Goal: Task Accomplishment & Management: Complete application form

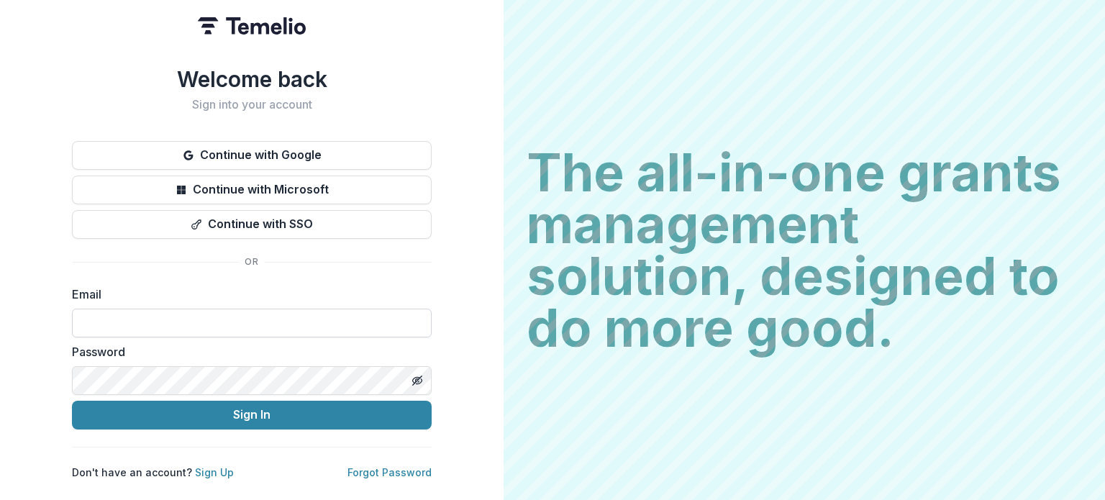
click at [221, 309] on input at bounding box center [252, 323] width 360 height 29
type input "**********"
click at [72, 401] on button "Sign In" at bounding box center [252, 415] width 360 height 29
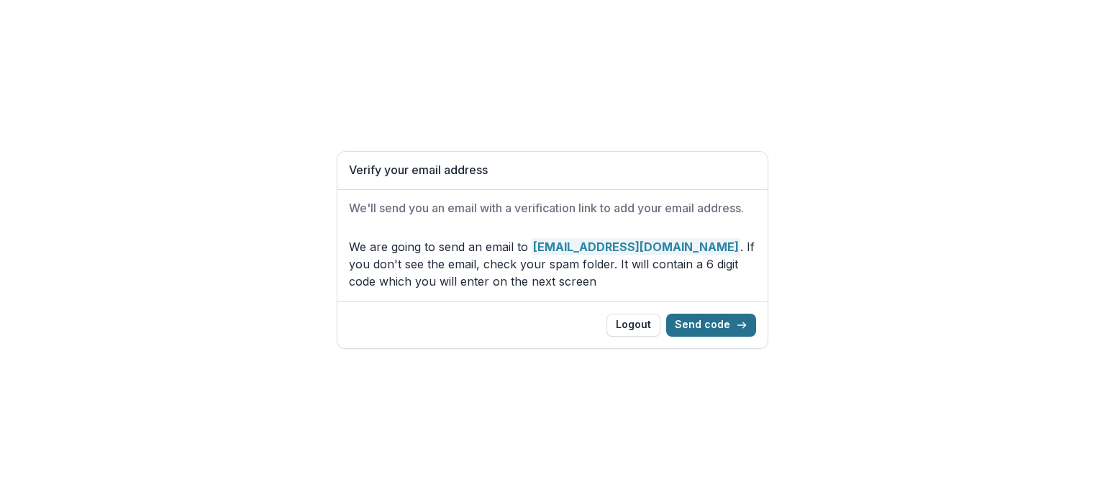
click at [696, 324] on button "Send code" at bounding box center [711, 325] width 90 height 23
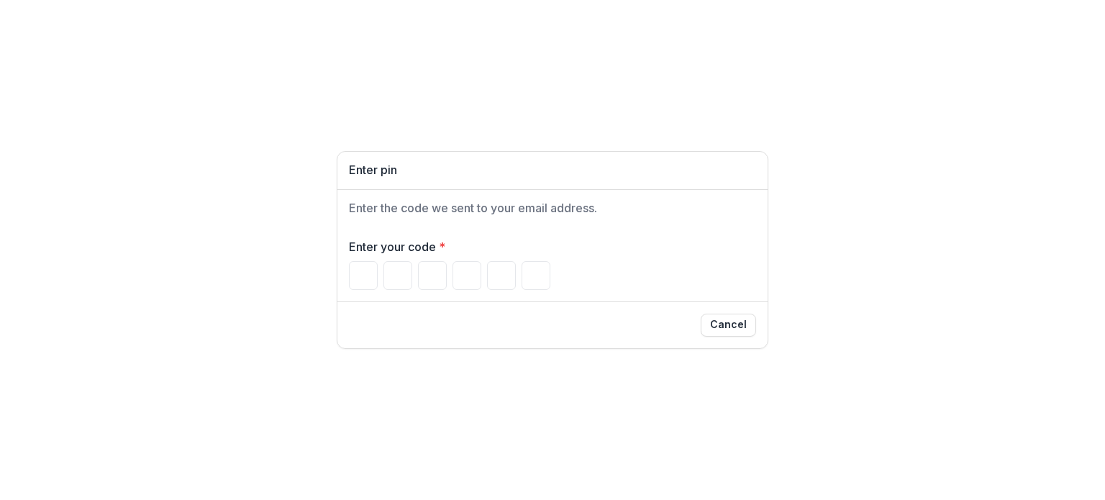
paste input "******"
type input "*"
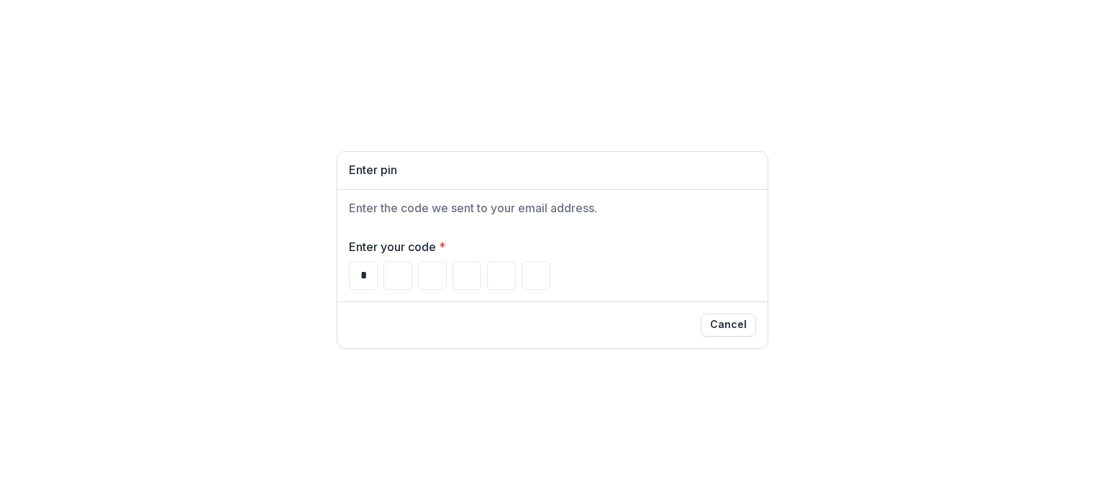
type input "*"
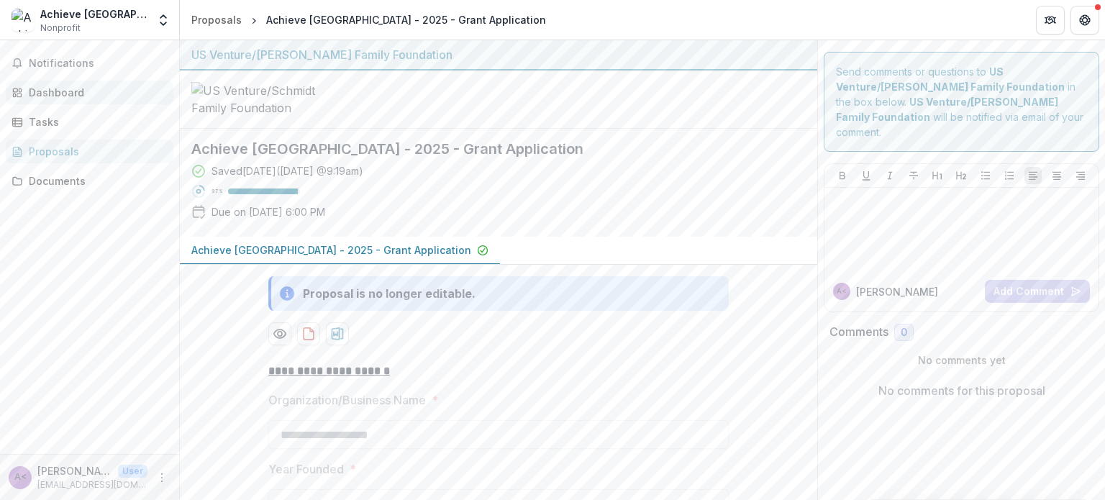
click at [66, 98] on div "Dashboard" at bounding box center [95, 92] width 133 height 15
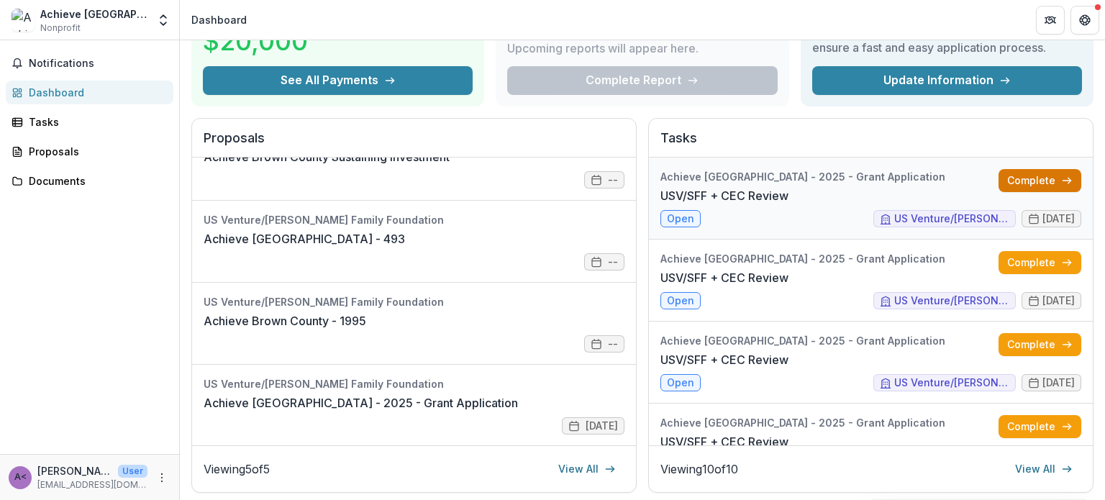
click at [1030, 175] on link "Complete" at bounding box center [1039, 180] width 83 height 23
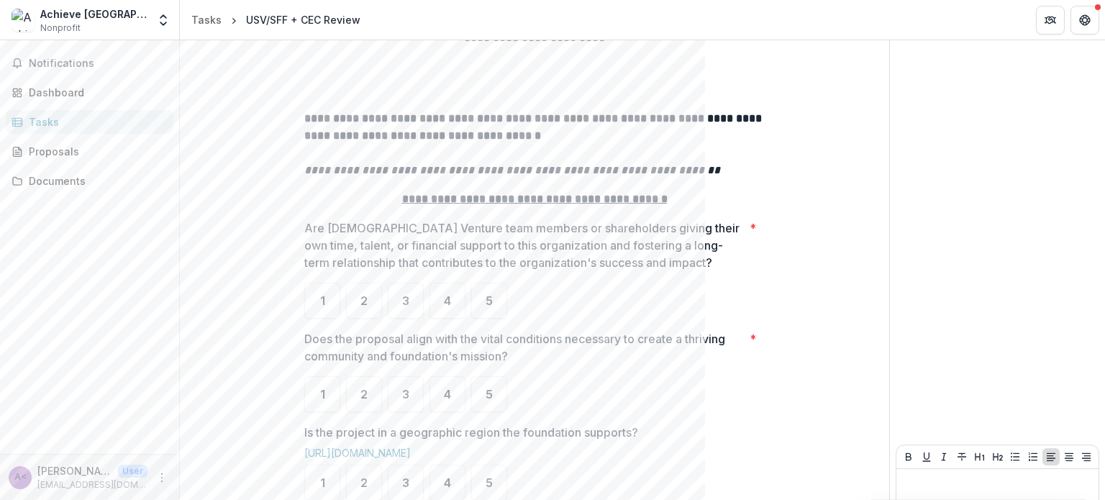
scroll to position [210, 0]
click at [486, 304] on span "5" at bounding box center [489, 301] width 7 height 12
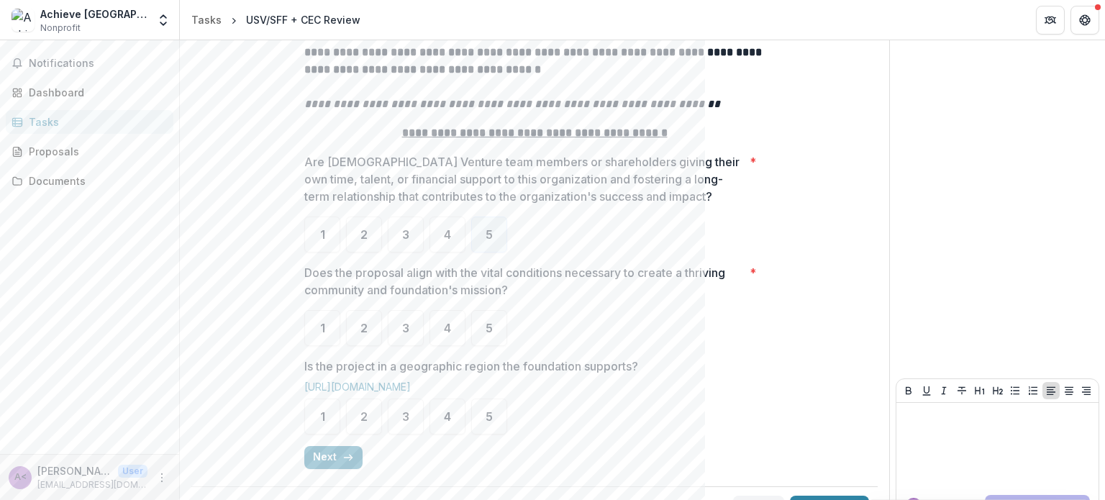
scroll to position [279, 0]
click at [496, 327] on div "5" at bounding box center [489, 325] width 36 height 36
click at [488, 414] on span "5" at bounding box center [489, 414] width 7 height 12
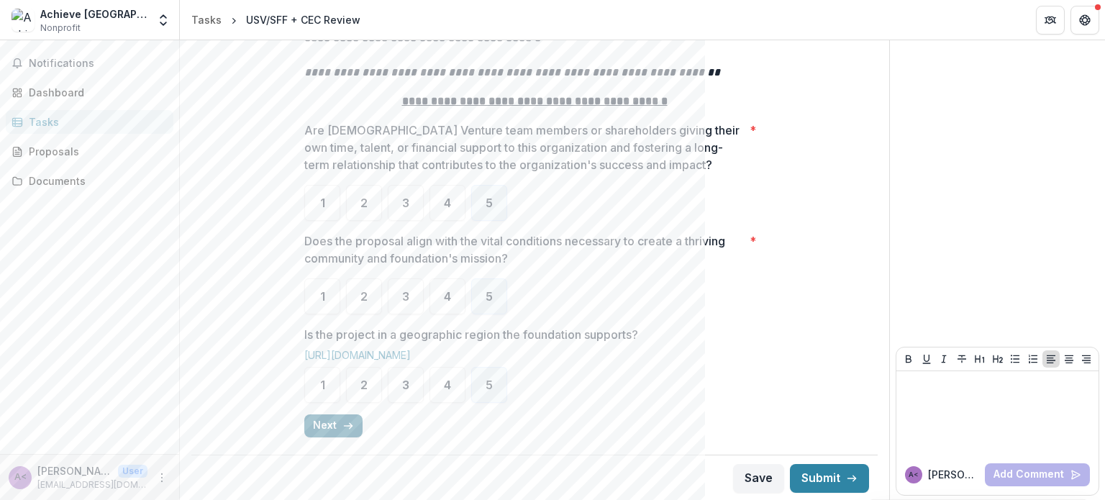
click at [324, 422] on button "Next" at bounding box center [333, 425] width 58 height 23
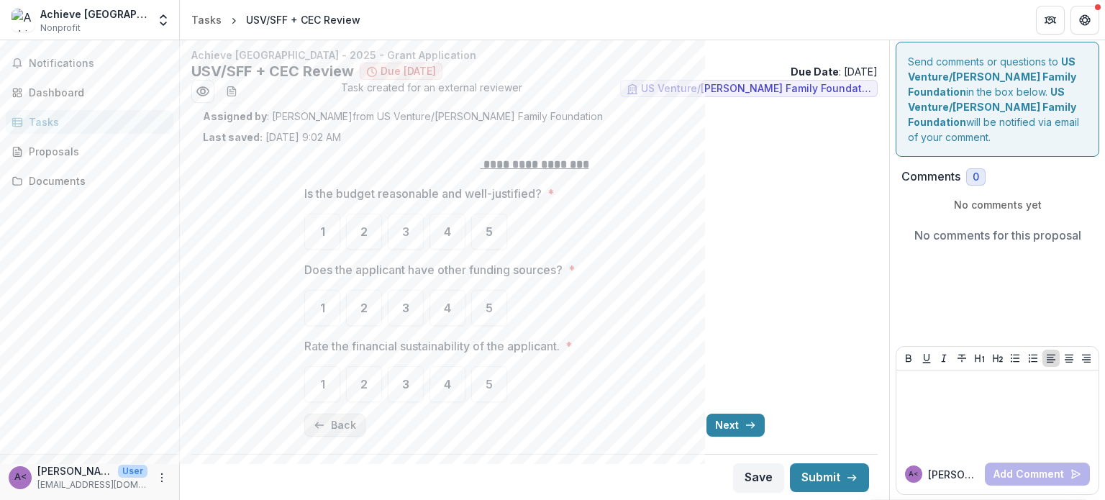
click at [347, 427] on button "Back" at bounding box center [334, 425] width 61 height 23
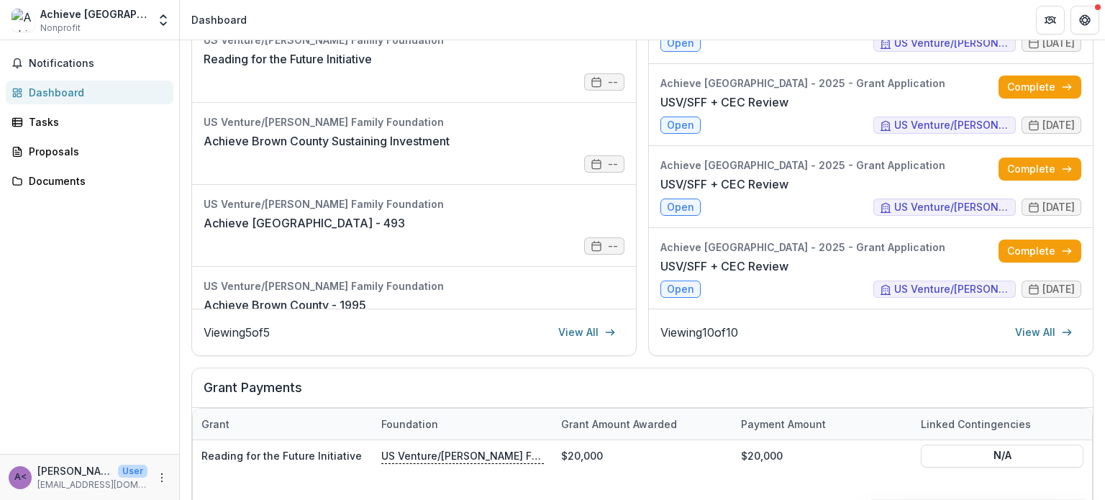
scroll to position [238, 0]
click at [1030, 327] on link "View All" at bounding box center [1043, 331] width 75 height 23
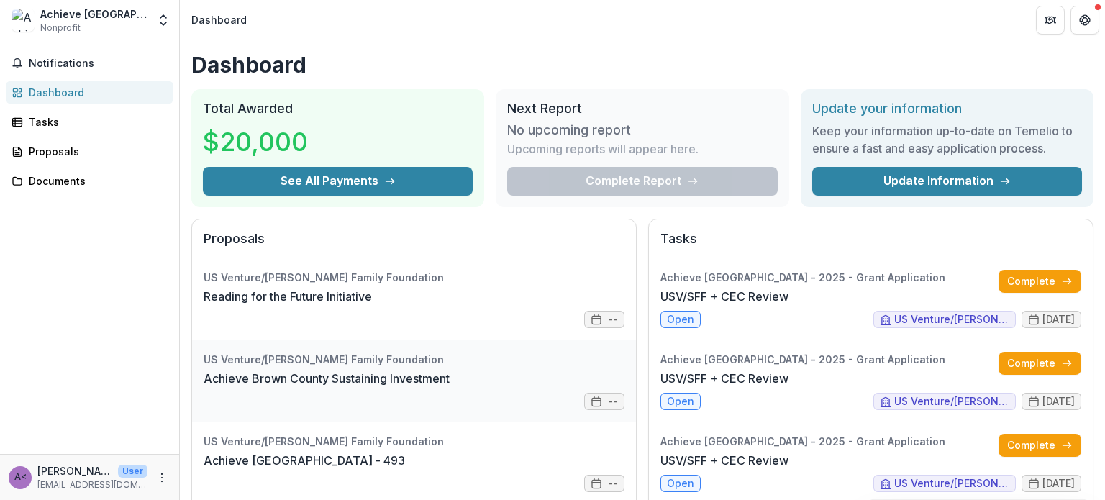
scroll to position [121, 0]
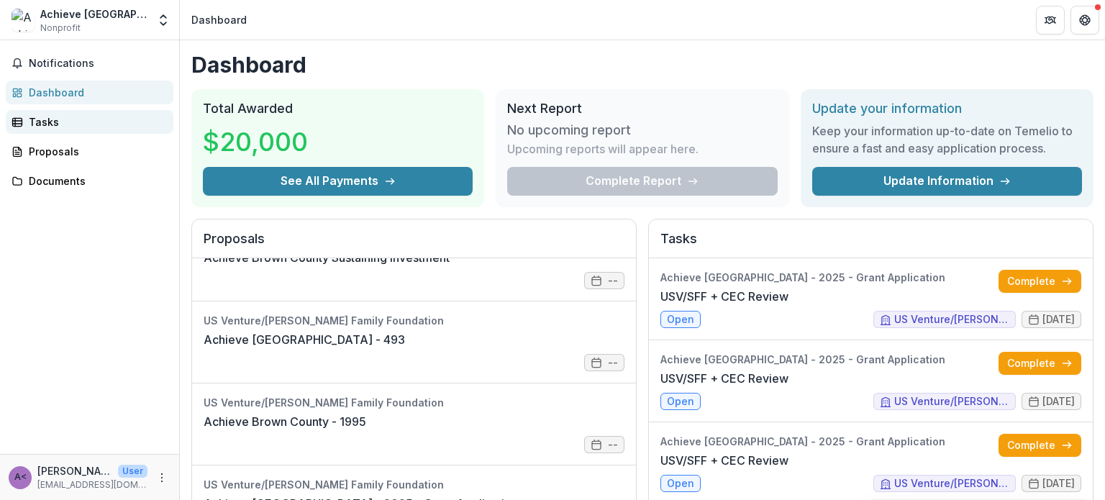
click at [38, 115] on div "Tasks" at bounding box center [95, 121] width 133 height 15
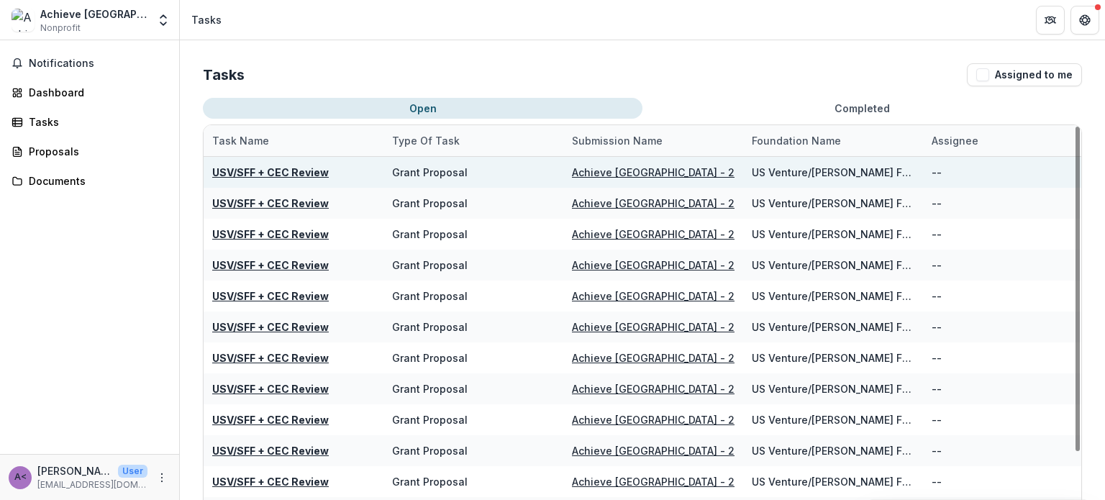
click at [239, 173] on u "USV/SFF + CEC Review" at bounding box center [270, 172] width 117 height 12
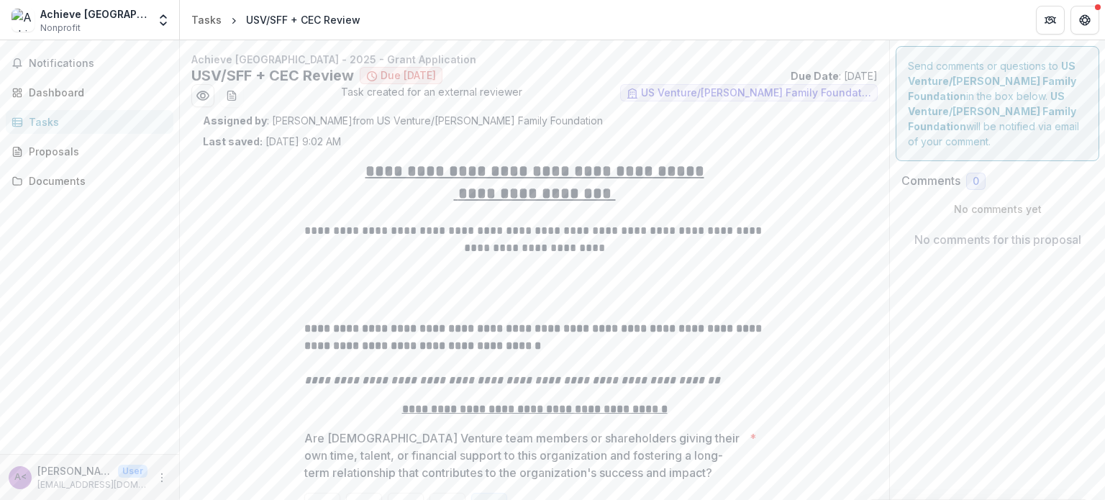
scroll to position [308, 0]
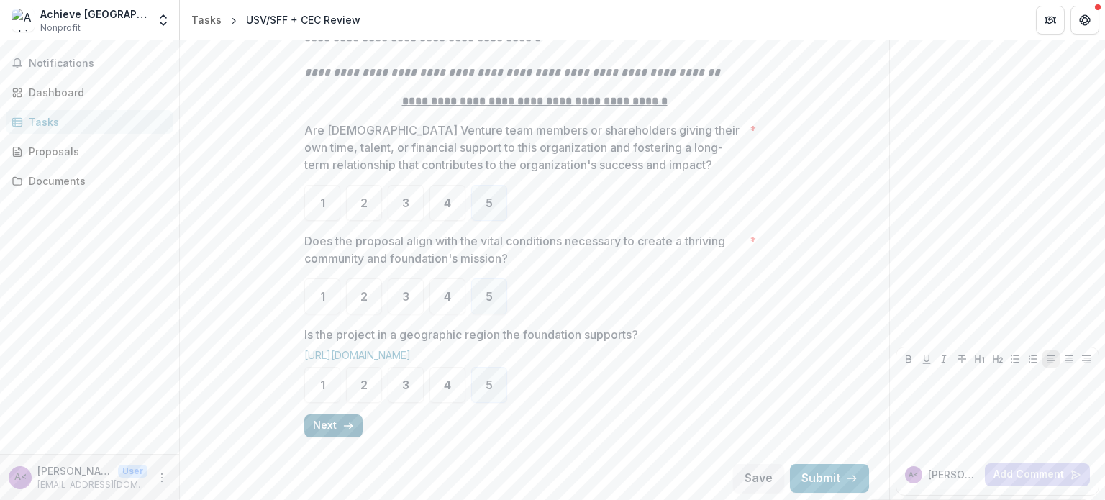
click at [342, 427] on icon "button" at bounding box center [348, 426] width 12 height 12
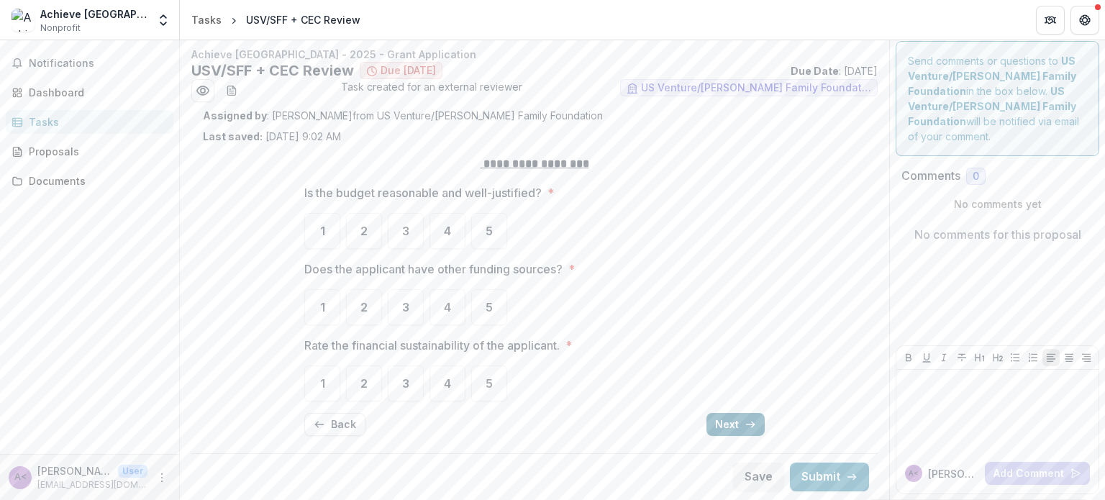
scroll to position [4, 0]
click at [735, 422] on button "Next" at bounding box center [735, 425] width 58 height 23
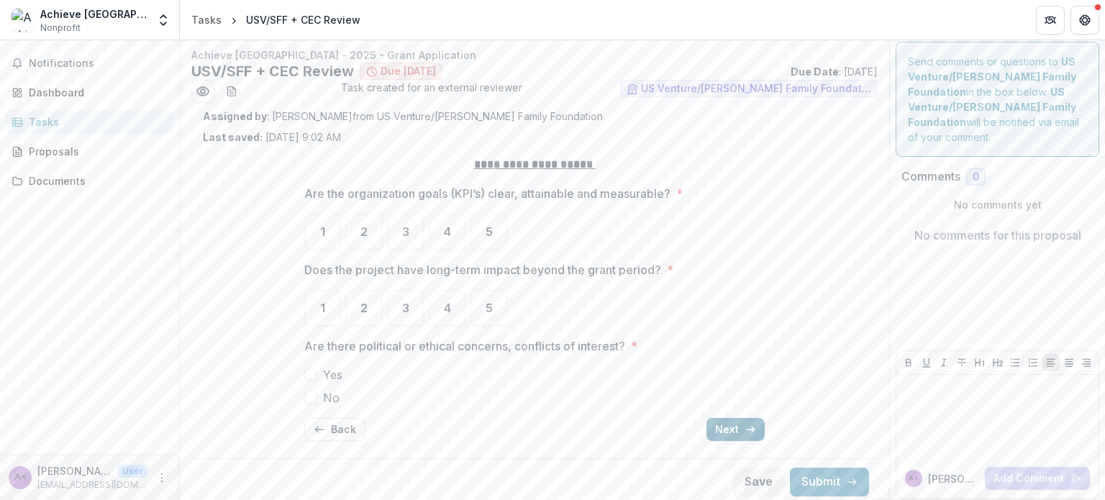
scroll to position [9, 0]
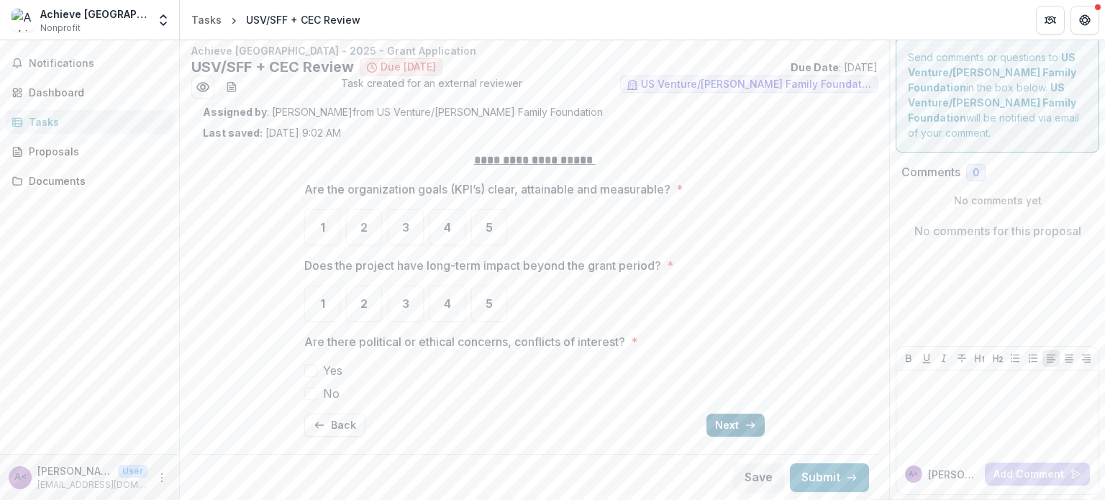
click at [735, 422] on button "Next" at bounding box center [735, 425] width 58 height 23
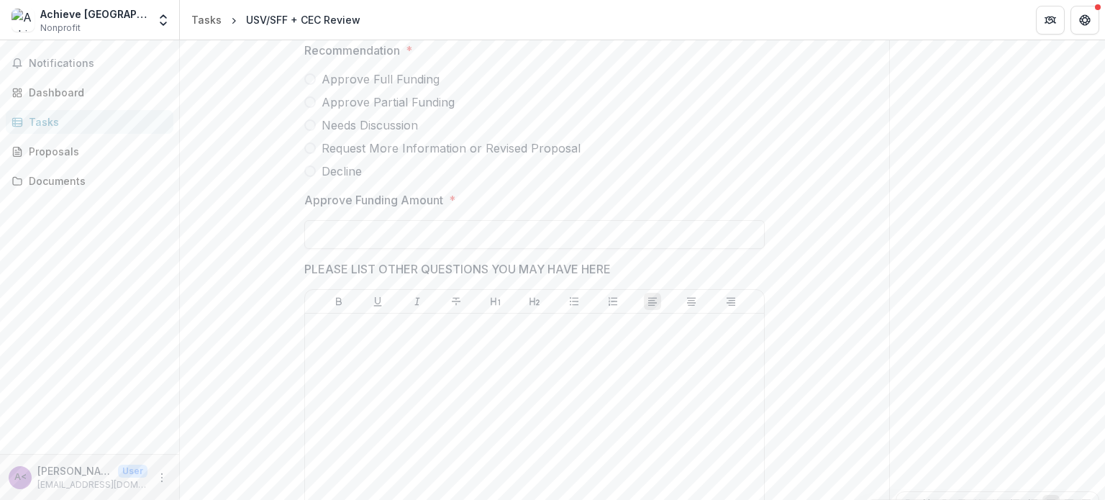
scroll to position [642, 0]
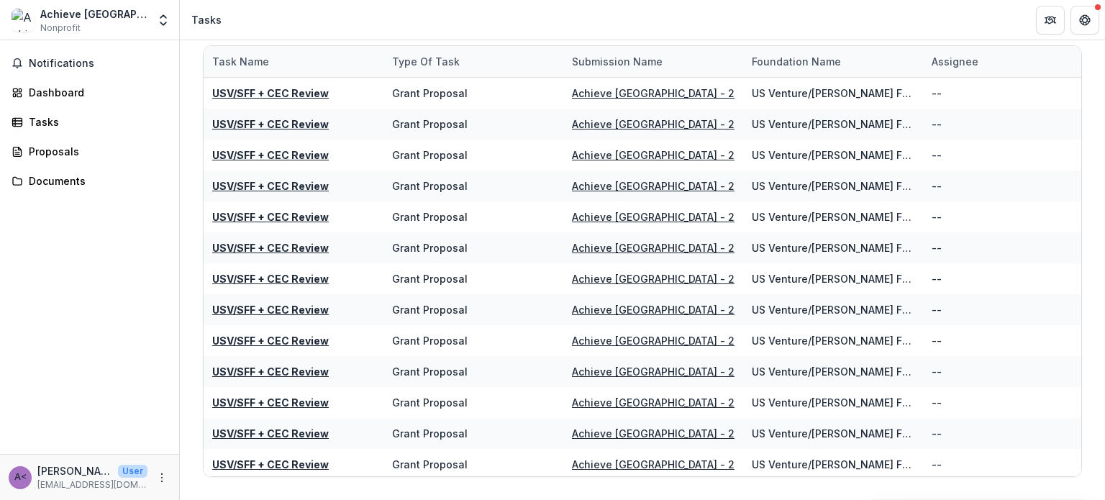
scroll to position [78, 0]
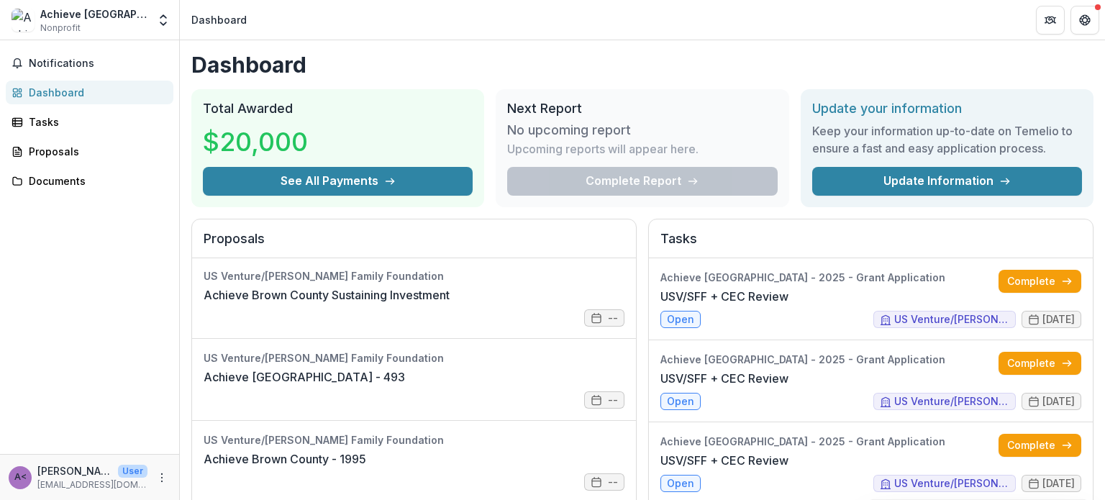
scroll to position [83, 0]
click at [129, 350] on div "Notifications Dashboard Tasks Proposals Documents" at bounding box center [89, 247] width 179 height 414
